Goal: Use online tool/utility: Utilize a website feature to perform a specific function

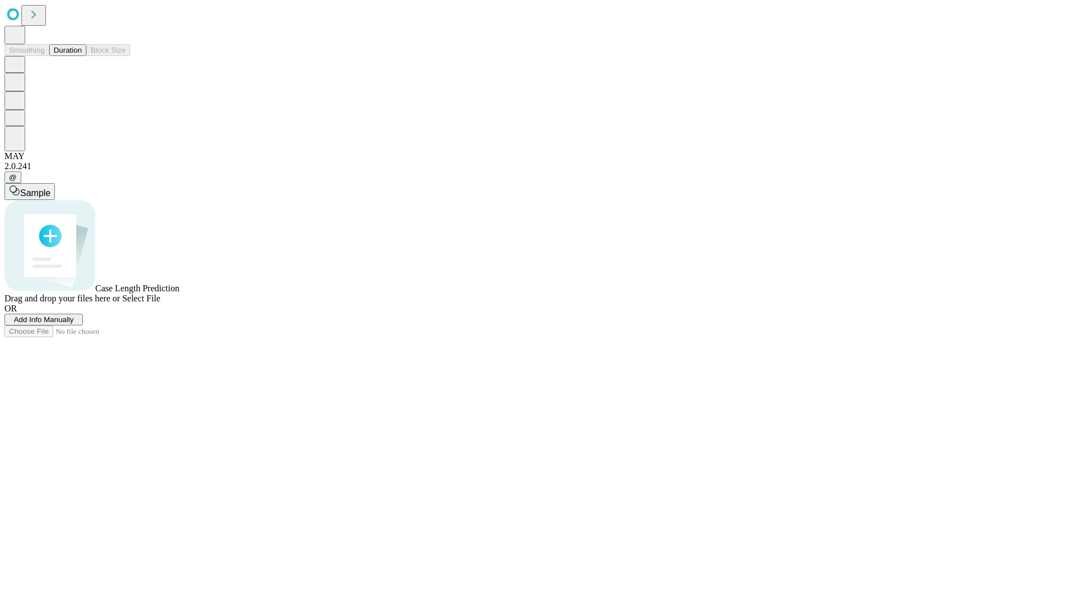
click at [82, 56] on button "Duration" at bounding box center [67, 50] width 37 height 12
click at [74, 324] on span "Add Info Manually" at bounding box center [44, 319] width 60 height 8
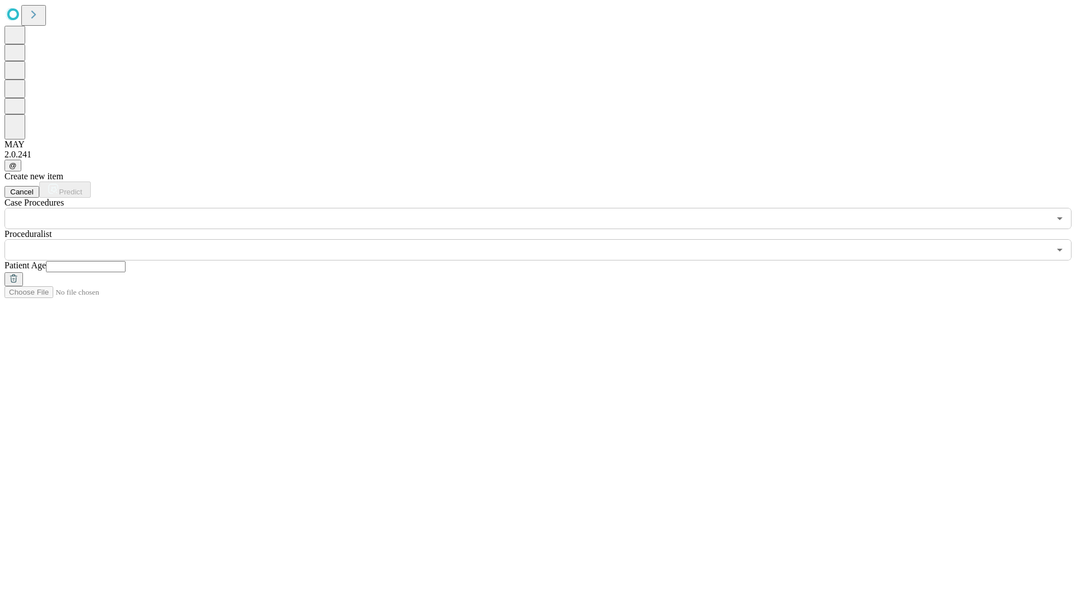
click at [126, 261] on input "text" at bounding box center [86, 266] width 80 height 11
type input "*"
click at [546, 239] on input "text" at bounding box center [526, 249] width 1045 height 21
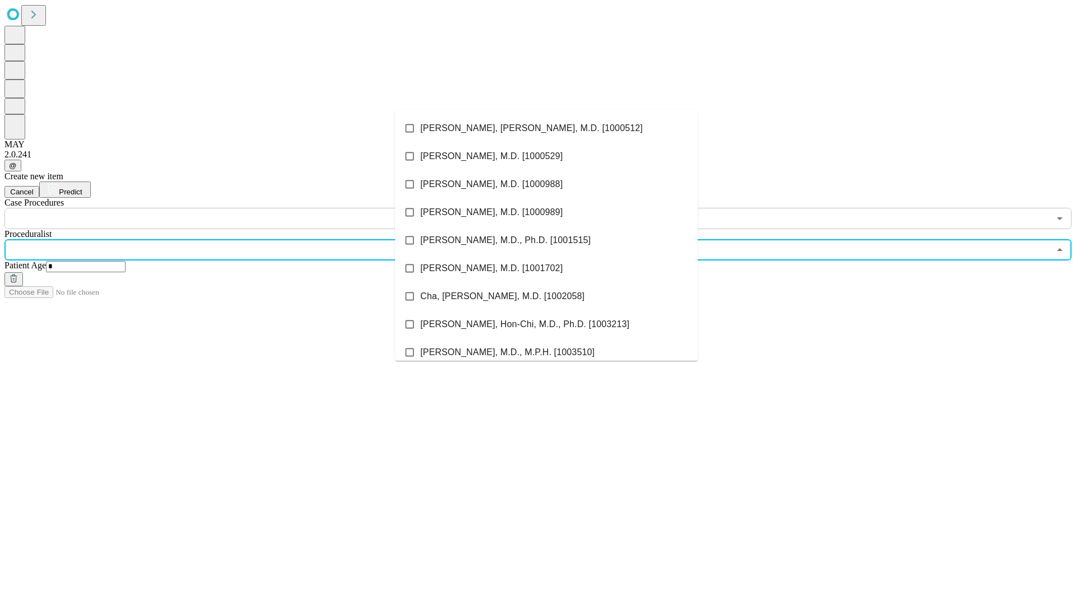
click at [546, 128] on li "[PERSON_NAME], [PERSON_NAME], M.D. [1000512]" at bounding box center [546, 128] width 303 height 28
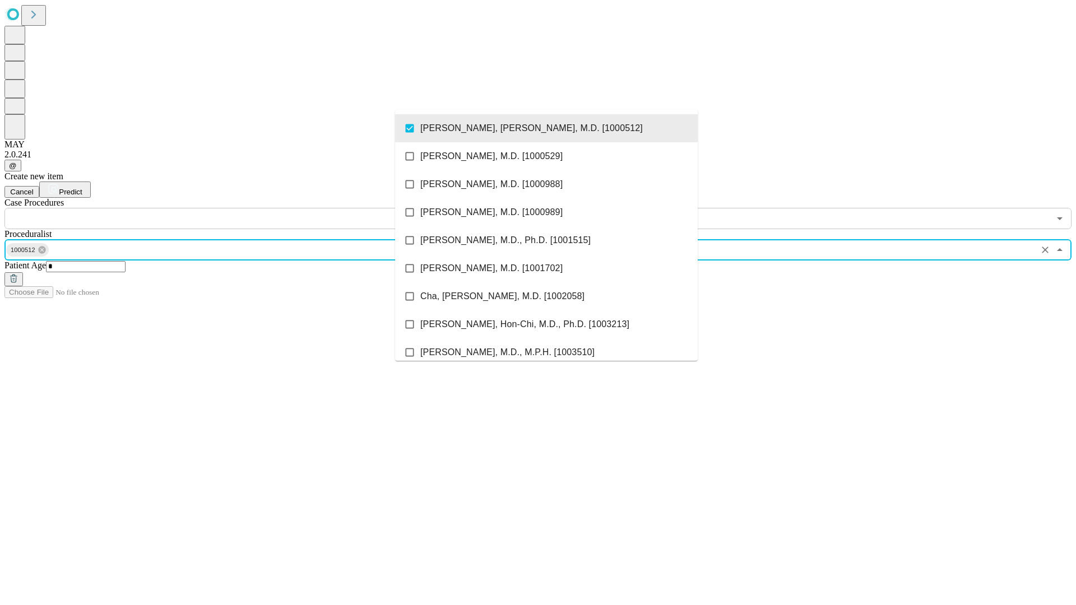
click at [235, 208] on input "text" at bounding box center [526, 218] width 1045 height 21
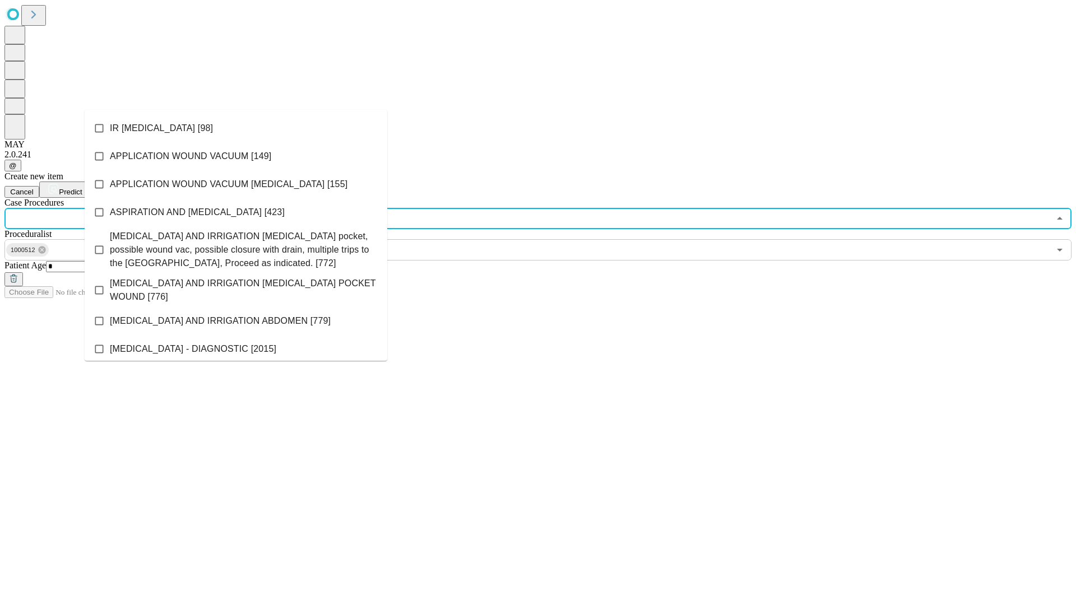
click at [236, 128] on li "IR [MEDICAL_DATA] [98]" at bounding box center [236, 128] width 303 height 28
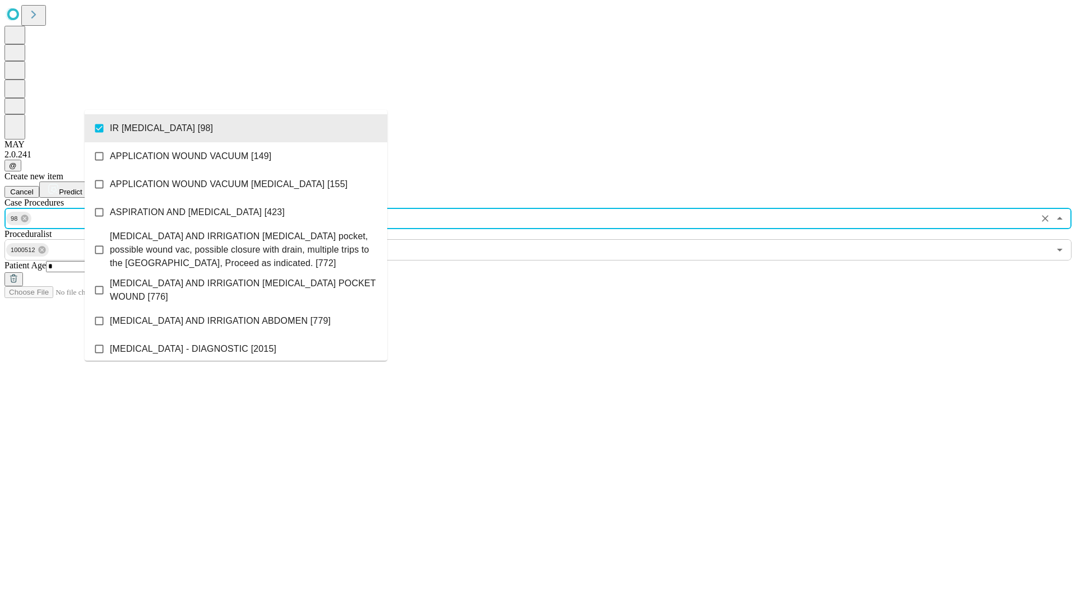
click at [82, 188] on span "Predict" at bounding box center [70, 192] width 23 height 8
